Goal: Task Accomplishment & Management: Manage account settings

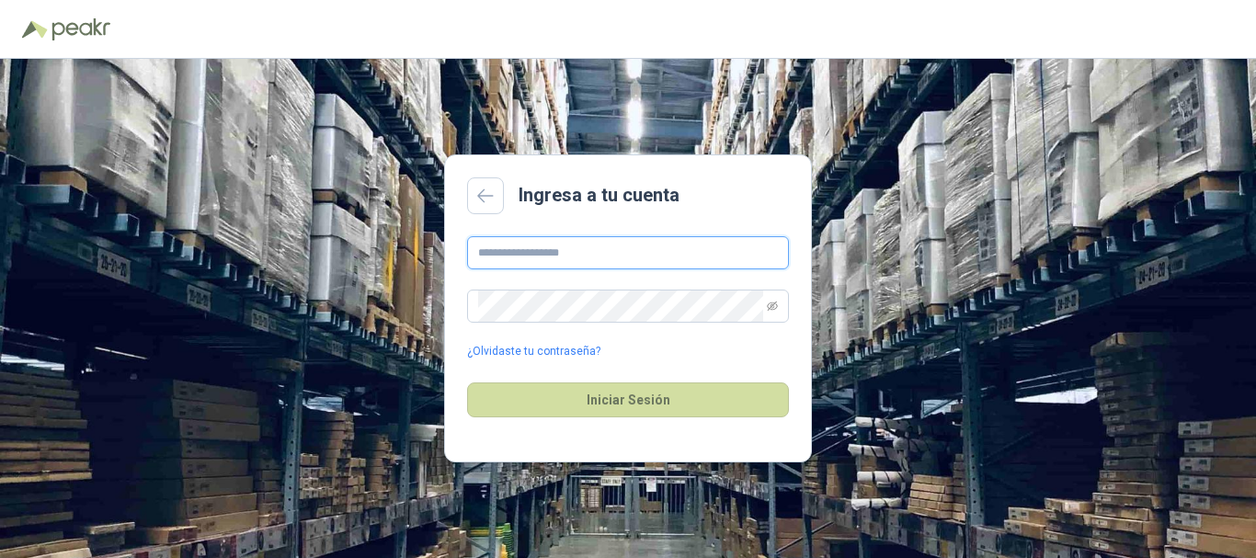
click at [567, 266] on input "text" at bounding box center [628, 252] width 322 height 33
type input "**********"
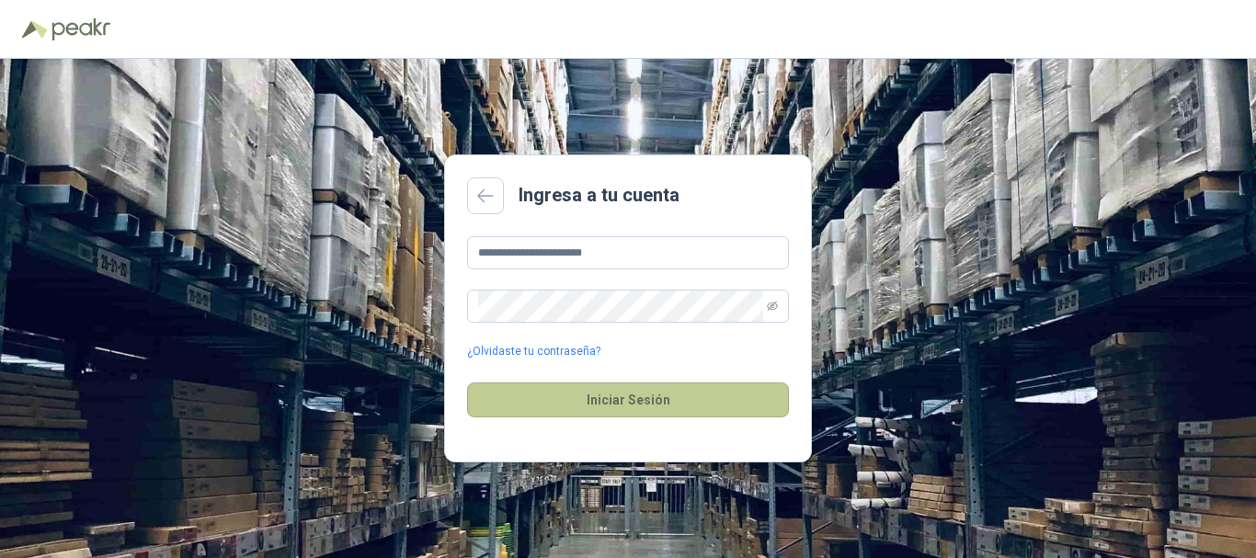
click at [663, 402] on button "Iniciar Sesión" at bounding box center [628, 400] width 322 height 35
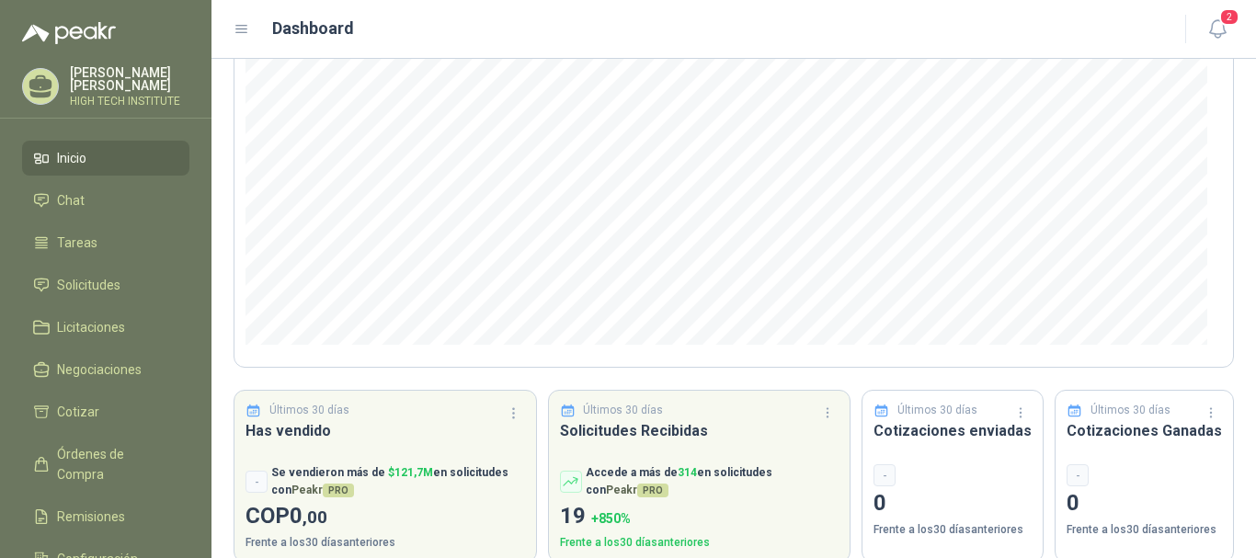
scroll to position [270, 0]
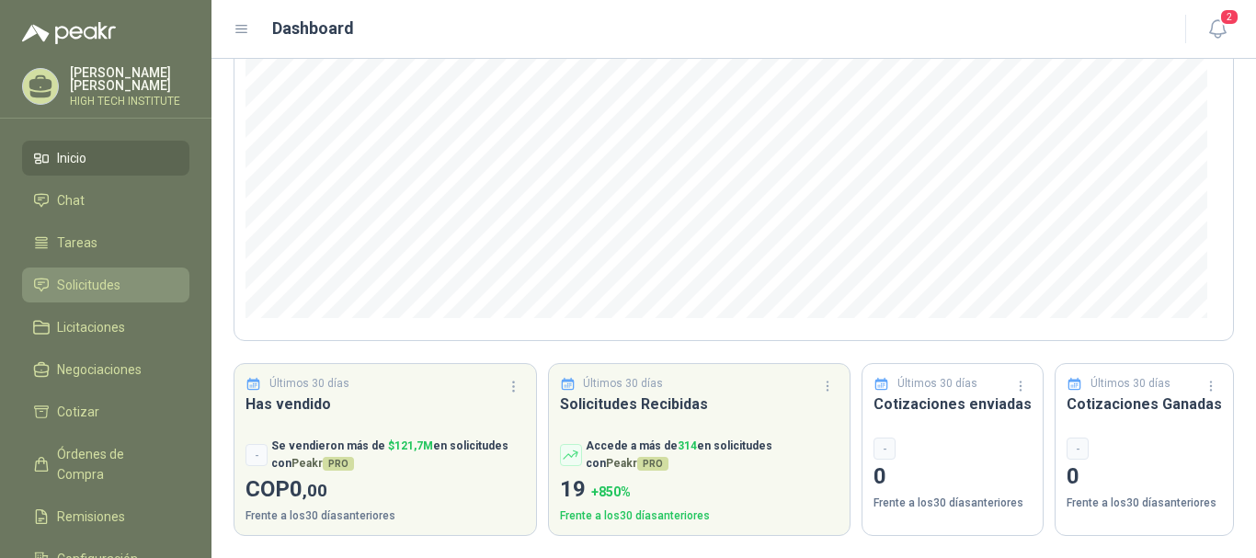
click at [75, 278] on span "Solicitudes" at bounding box center [88, 285] width 63 height 20
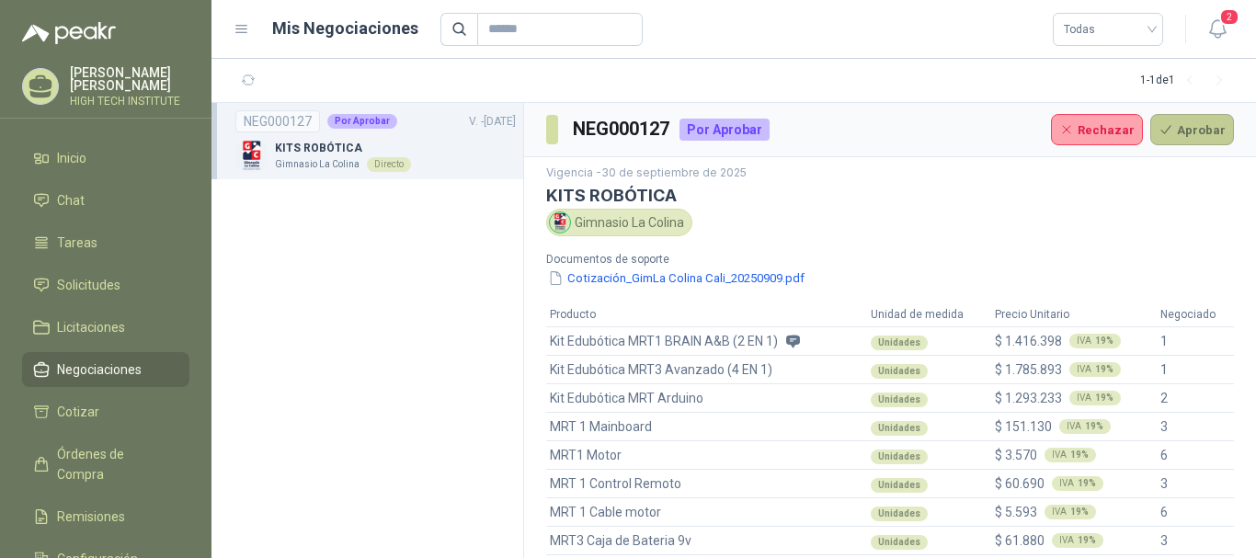
click at [1177, 133] on button "Aprobar" at bounding box center [1193, 129] width 84 height 31
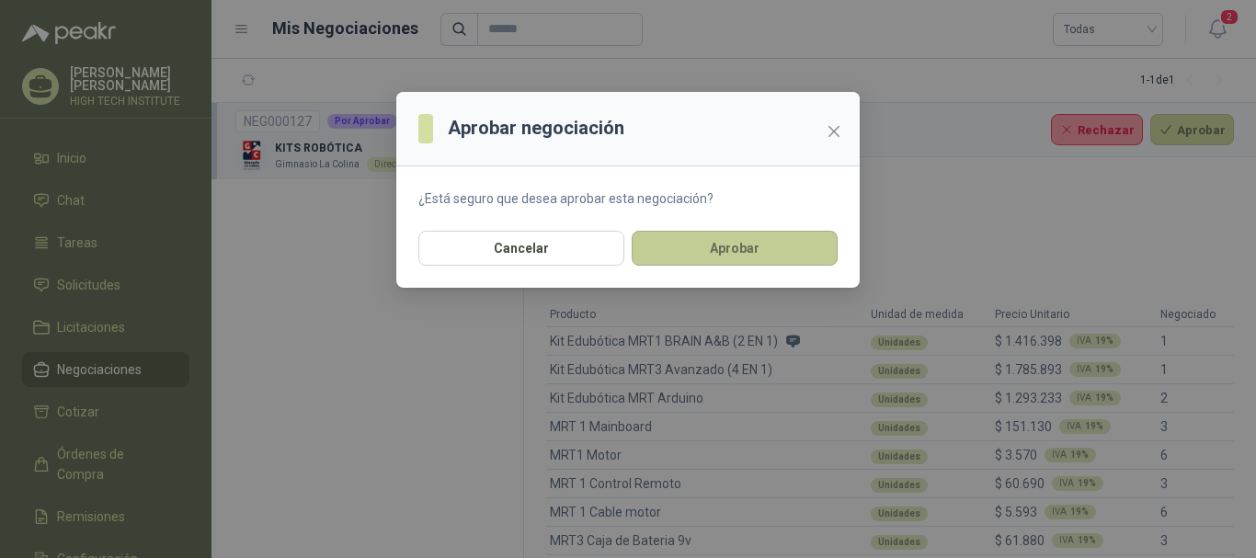
click at [721, 247] on button "Aprobar" at bounding box center [735, 248] width 206 height 35
